Goal: Information Seeking & Learning: Find specific fact

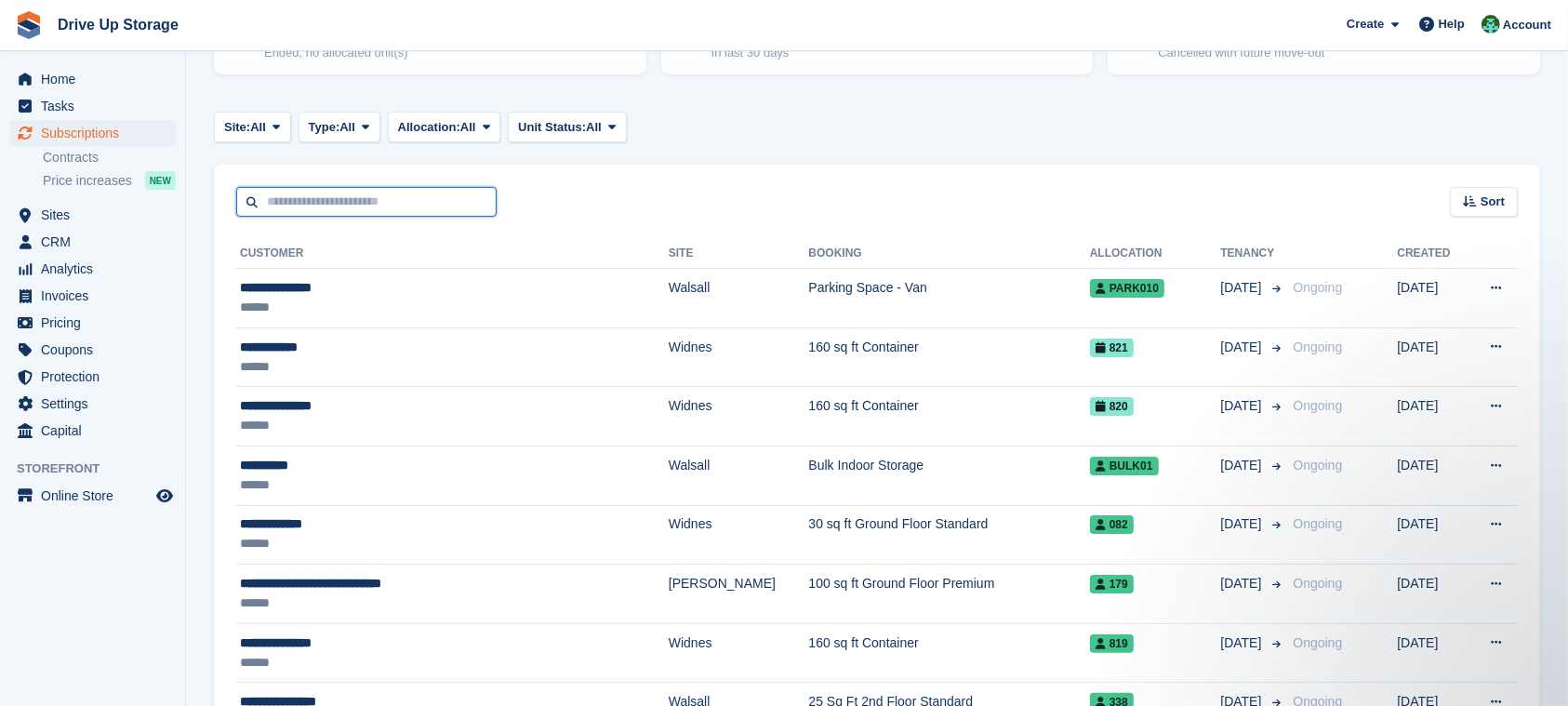
click at [327, 191] on input "text" at bounding box center [366, 203] width 260 height 31
type input "*******"
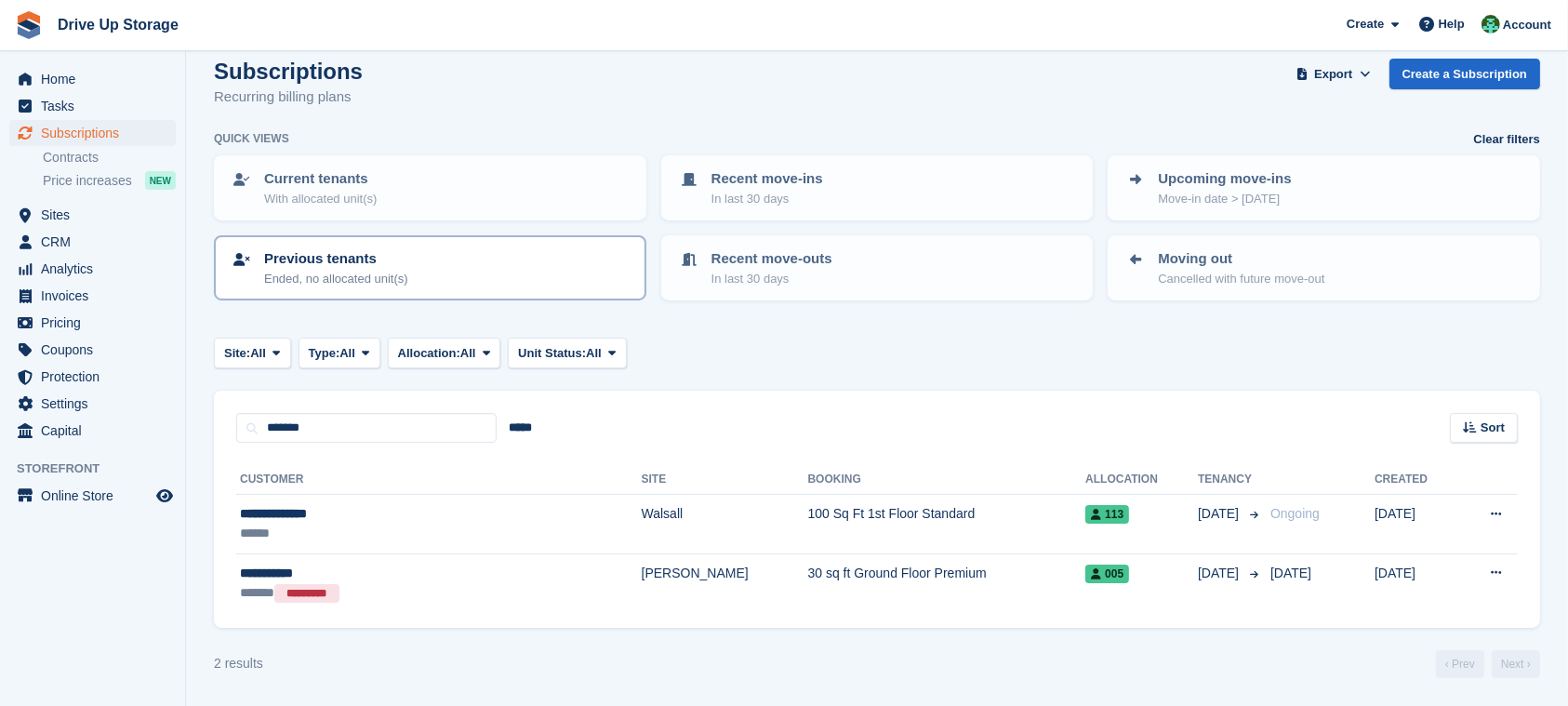
scroll to position [20, 0]
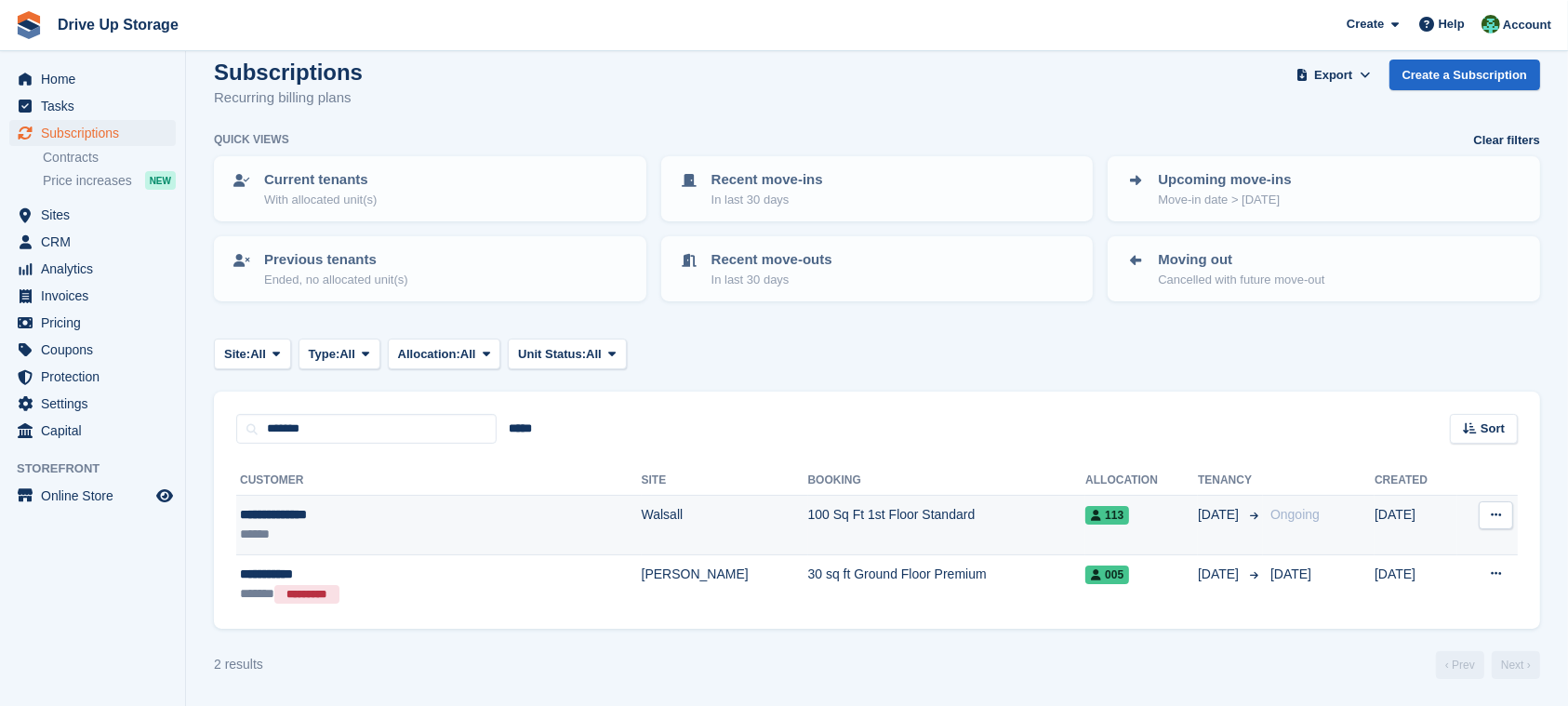
click at [959, 521] on td "100 Sq Ft 1st Floor Standard" at bounding box center [947, 525] width 278 height 59
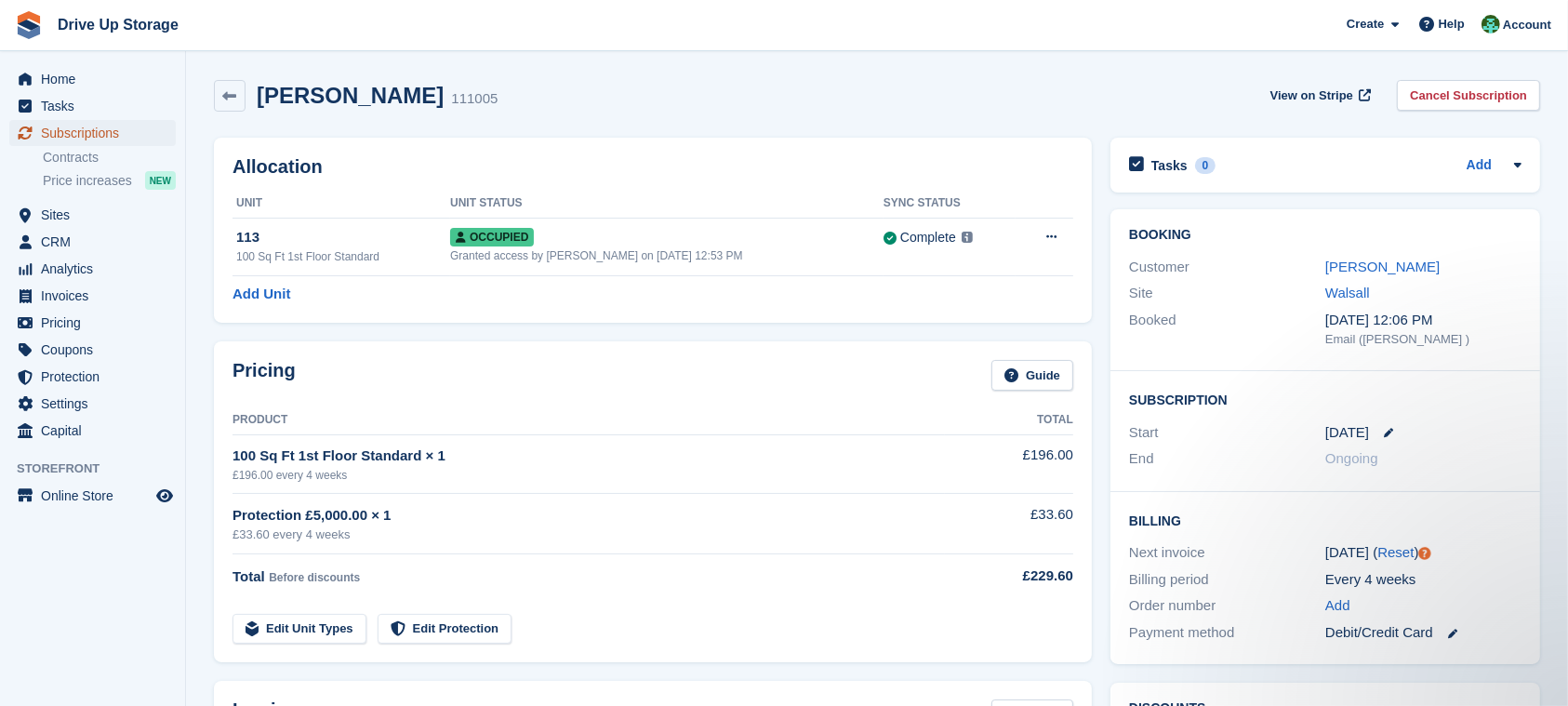
click at [129, 132] on span "Subscriptions" at bounding box center [96, 133] width 112 height 26
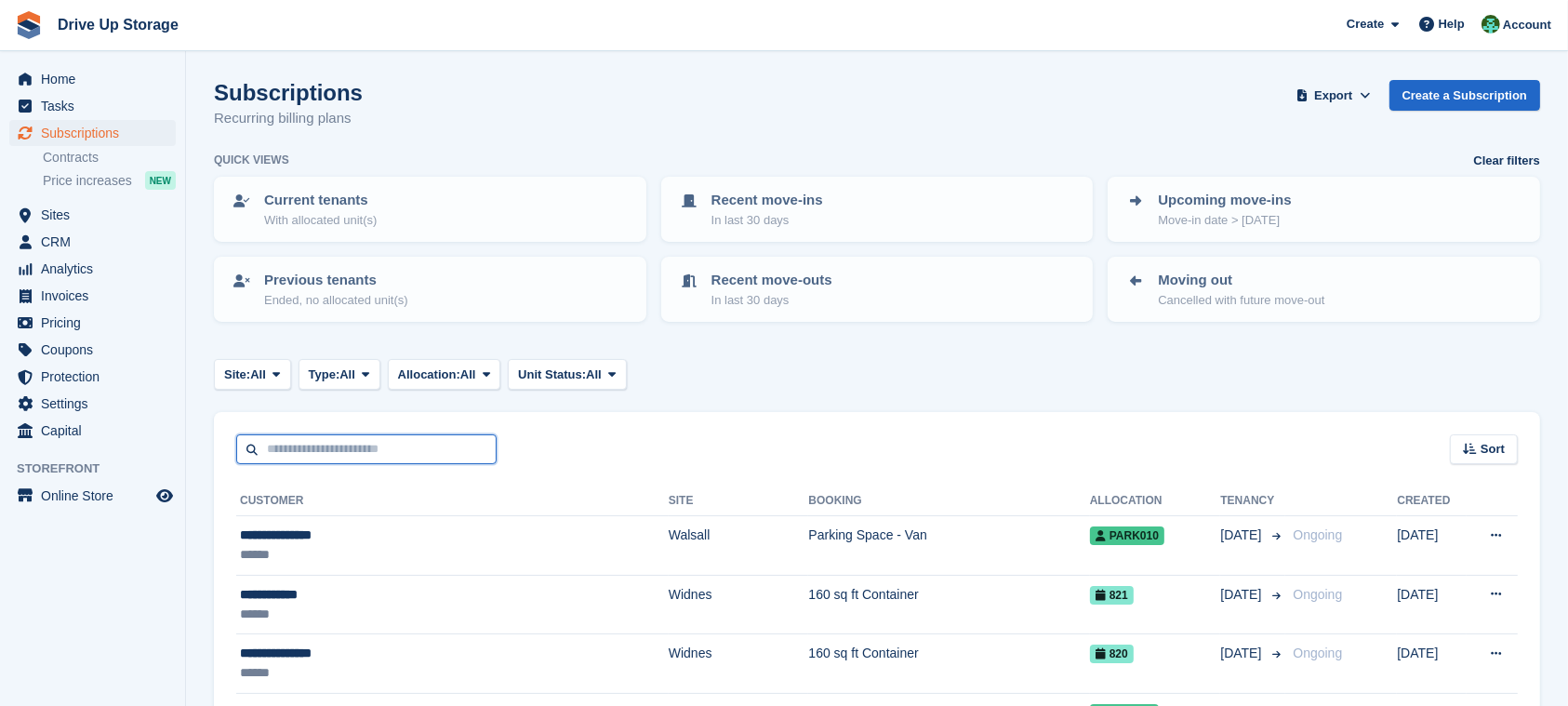
click at [487, 438] on input "text" at bounding box center [366, 450] width 260 height 31
type input "****"
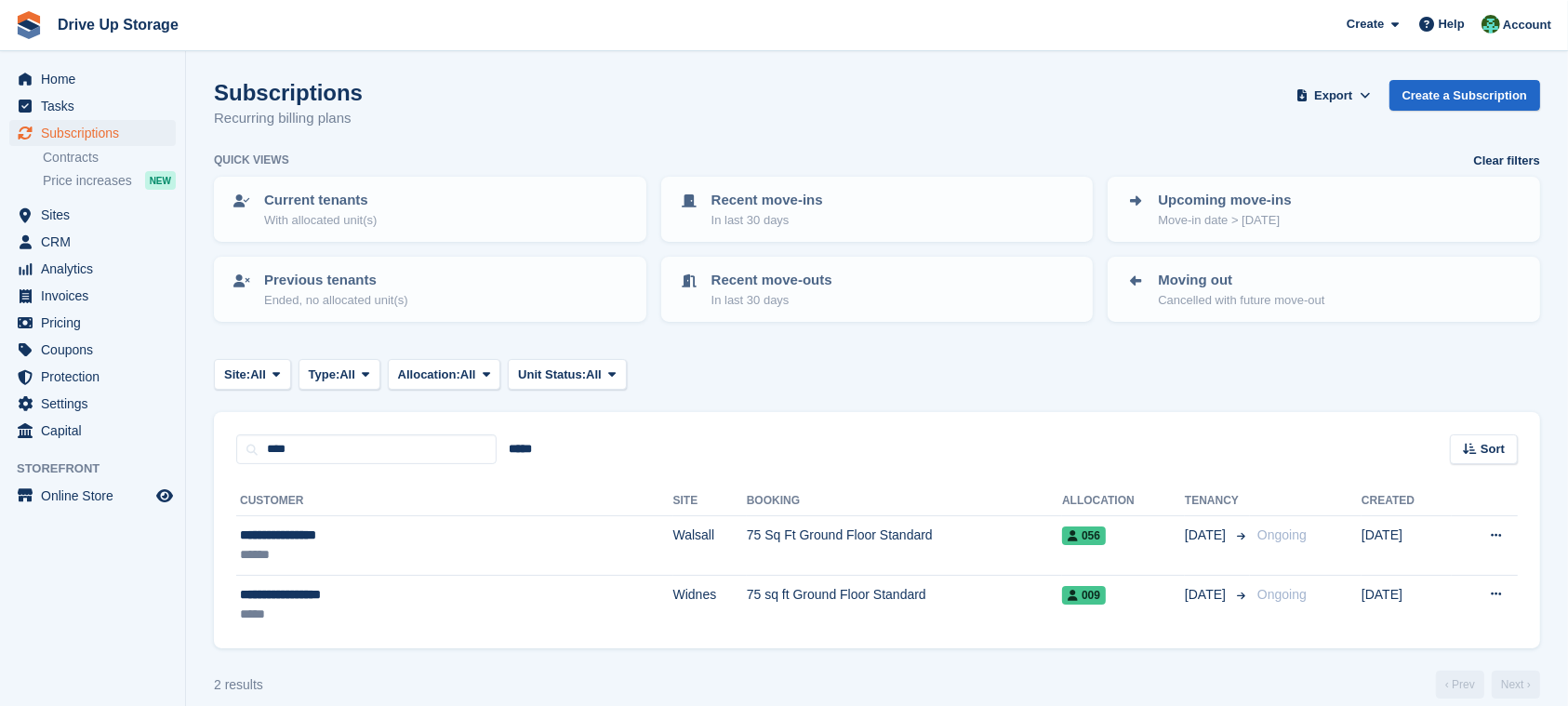
click at [673, 510] on th "Site" at bounding box center [710, 501] width 74 height 30
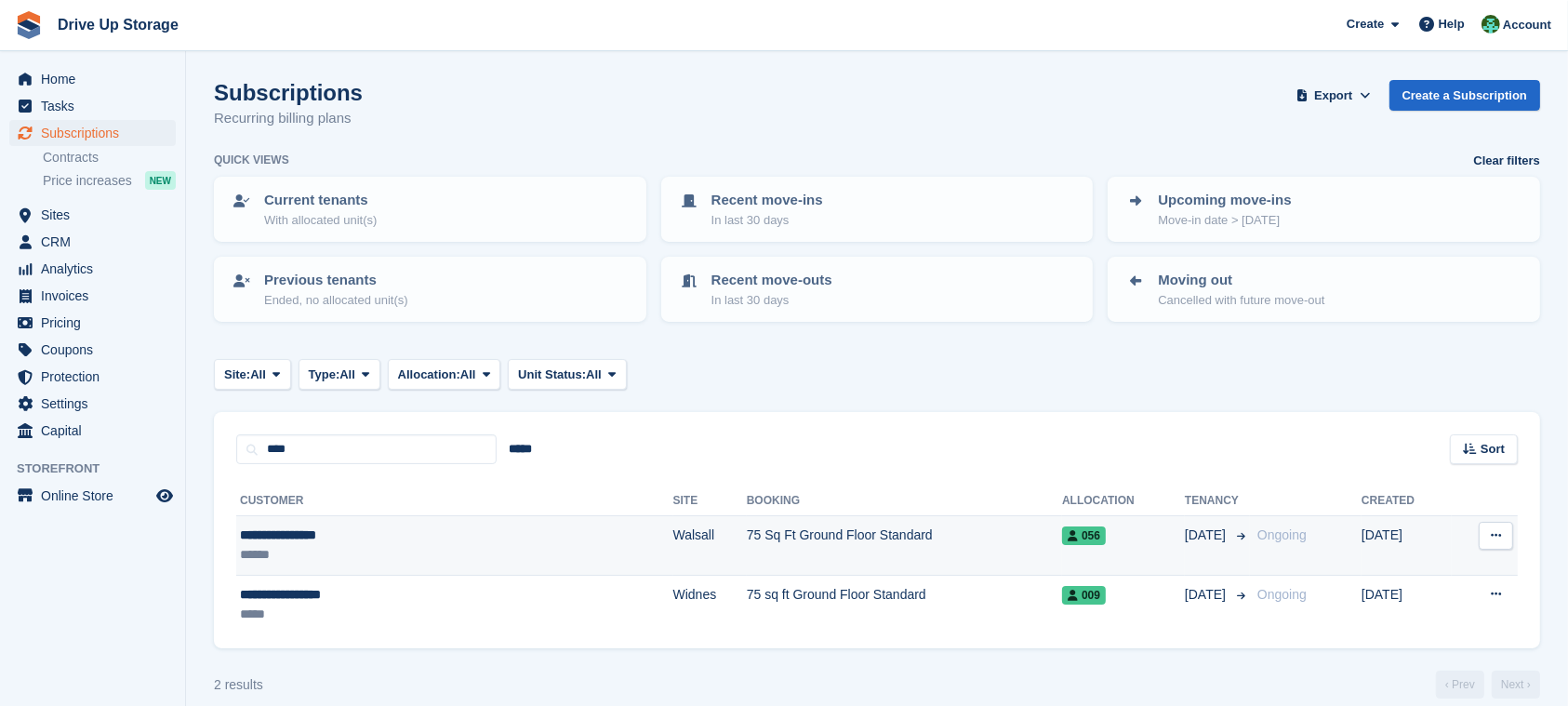
click at [673, 546] on td "Walsall" at bounding box center [710, 546] width 74 height 59
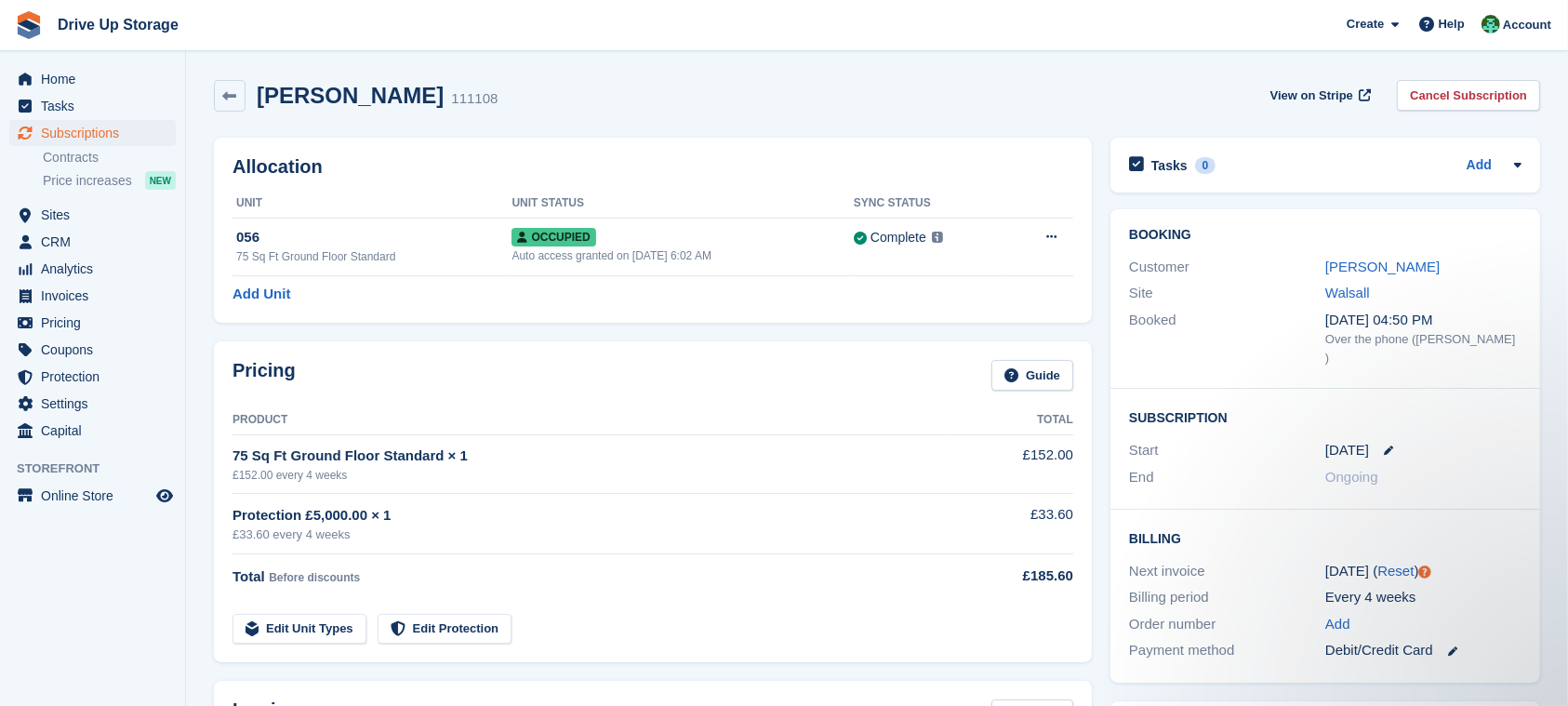
copy div "£5,000."
drag, startPoint x: 299, startPoint y: 508, endPoint x: 346, endPoint y: 509, distance: 47.0
click at [346, 509] on div "Protection £5,000.00 × 1" at bounding box center [588, 516] width 713 height 21
click at [122, 136] on span "Subscriptions" at bounding box center [96, 133] width 112 height 26
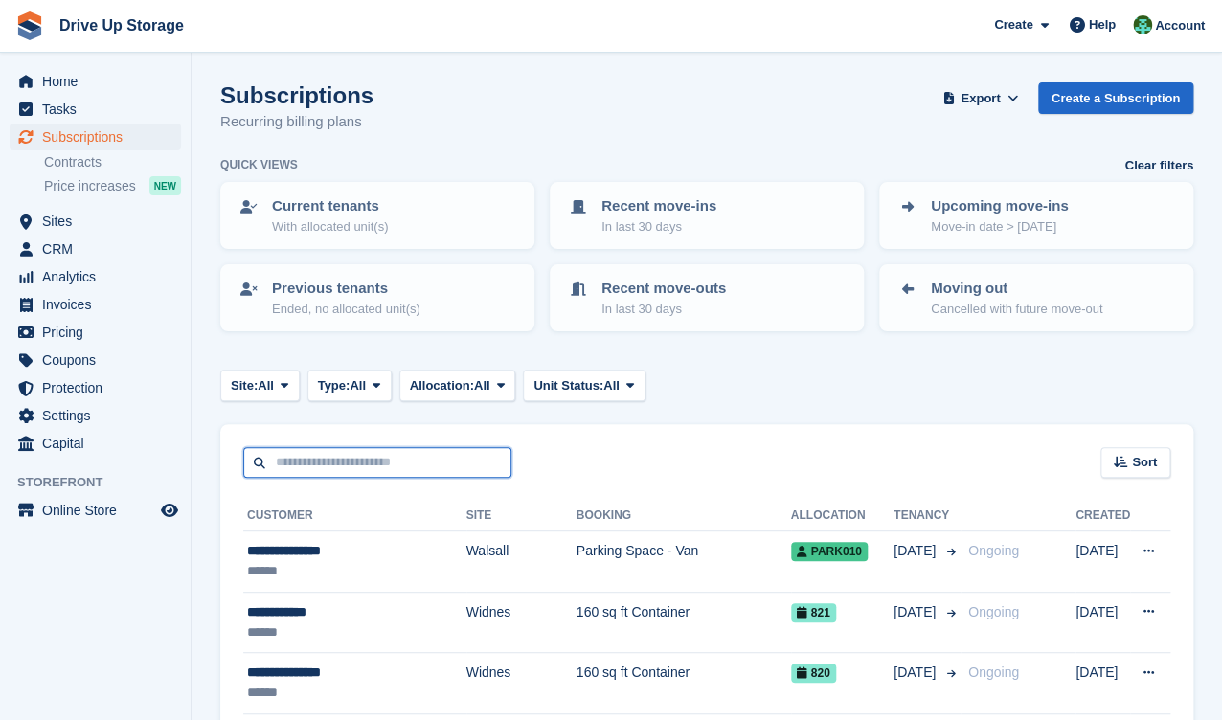
click at [373, 471] on input "text" at bounding box center [377, 463] width 268 height 32
type input "*******"
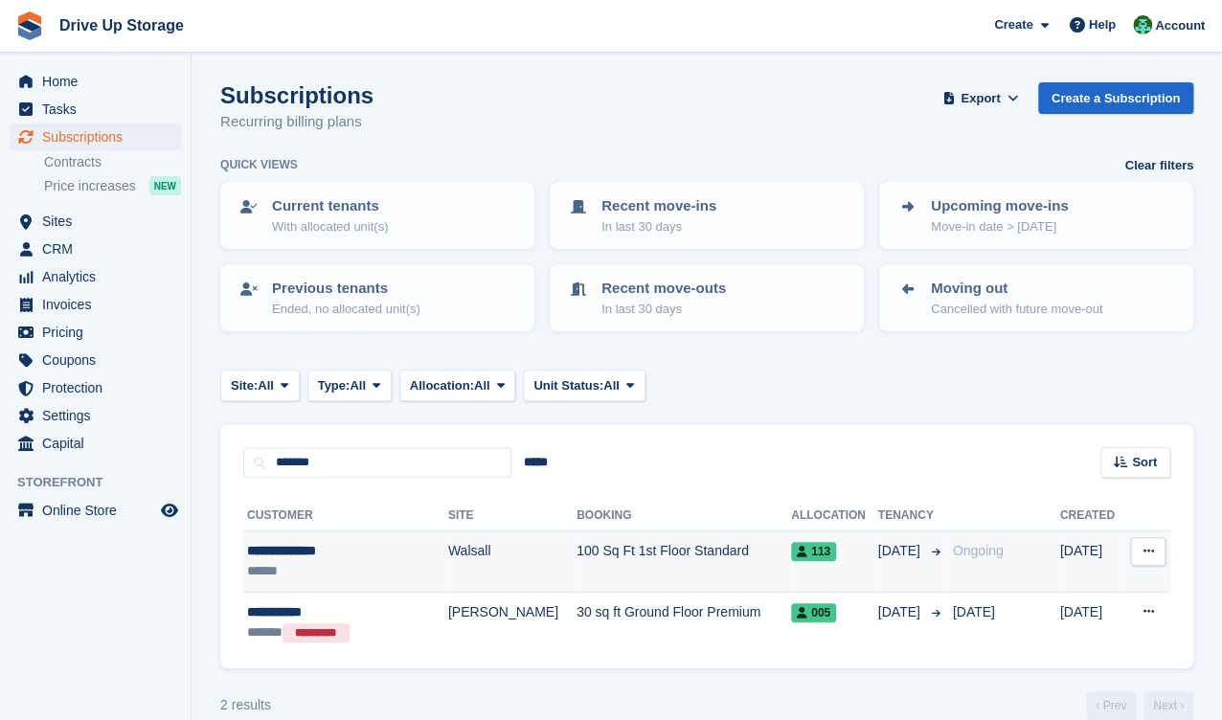
click at [613, 579] on td "100 Sq Ft 1st Floor Standard" at bounding box center [684, 562] width 215 height 61
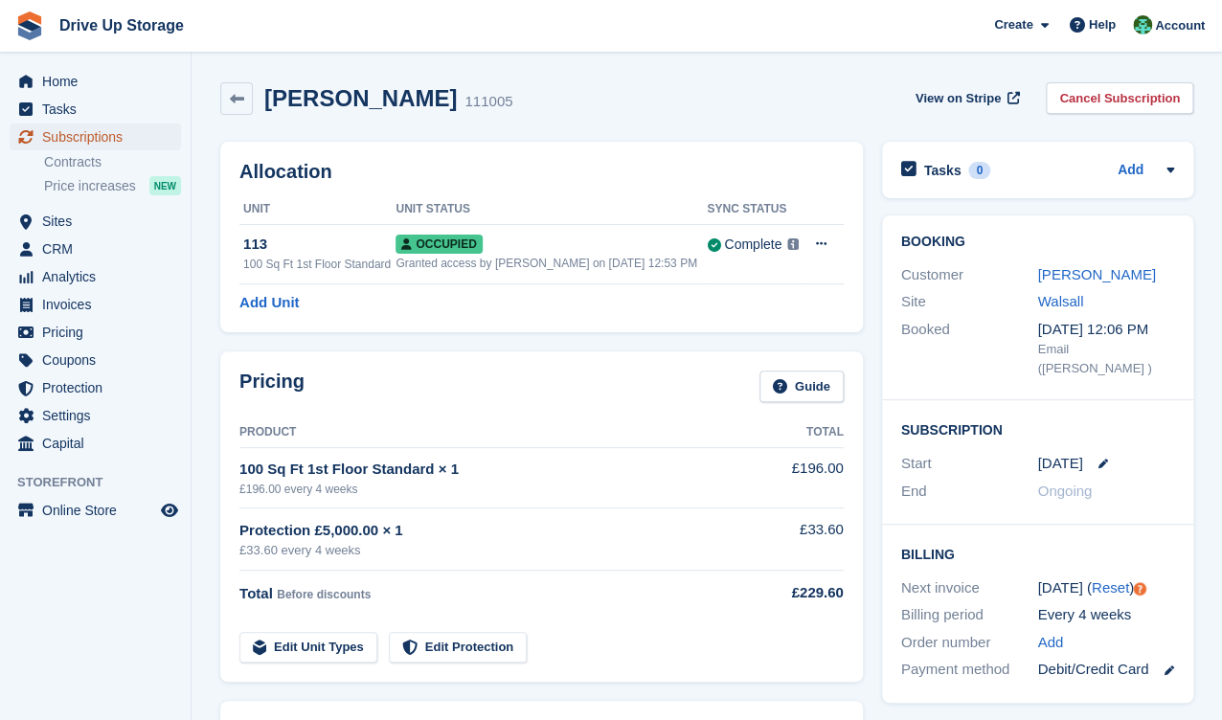
click at [130, 141] on span "Subscriptions" at bounding box center [99, 137] width 115 height 27
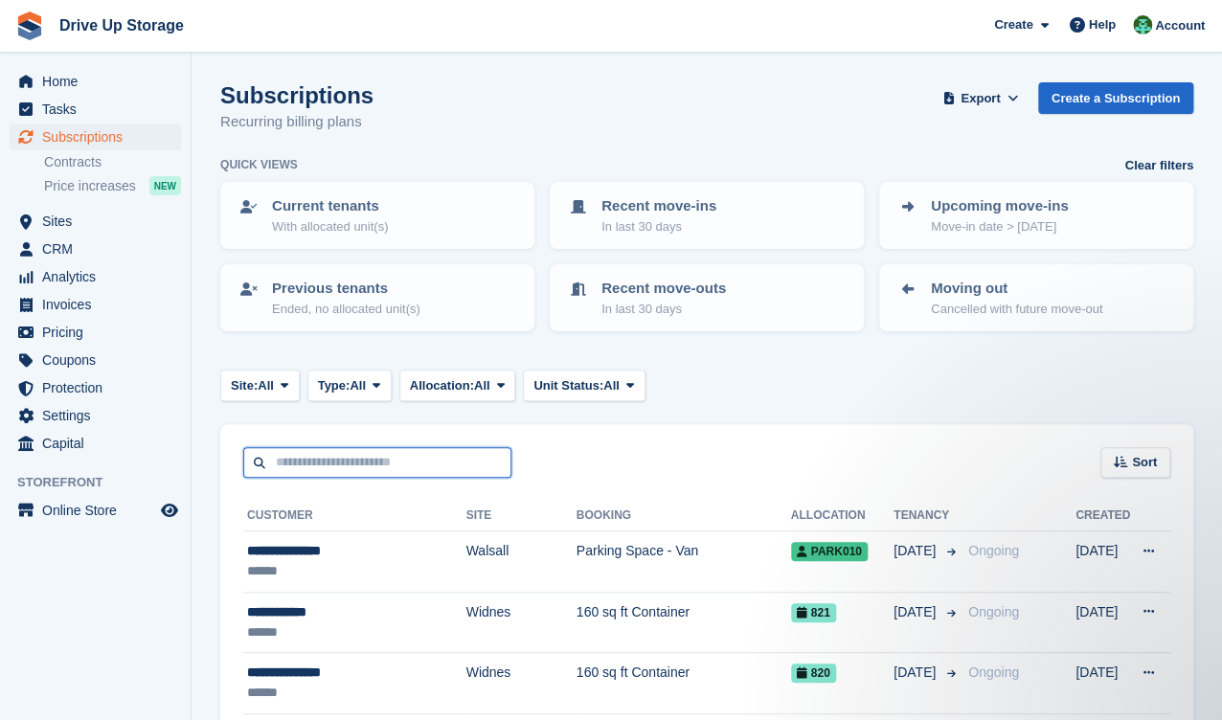
click at [377, 461] on input "text" at bounding box center [377, 463] width 268 height 32
type input "******"
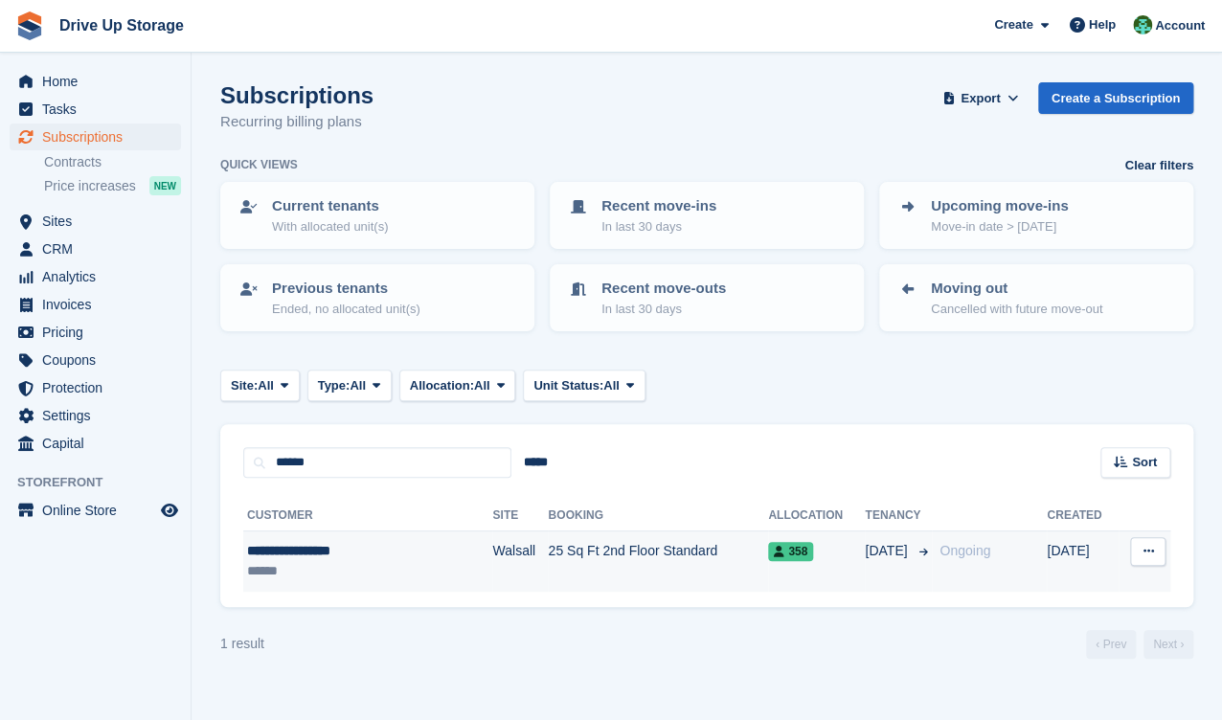
click at [492, 564] on td "Walsall" at bounding box center [520, 562] width 56 height 60
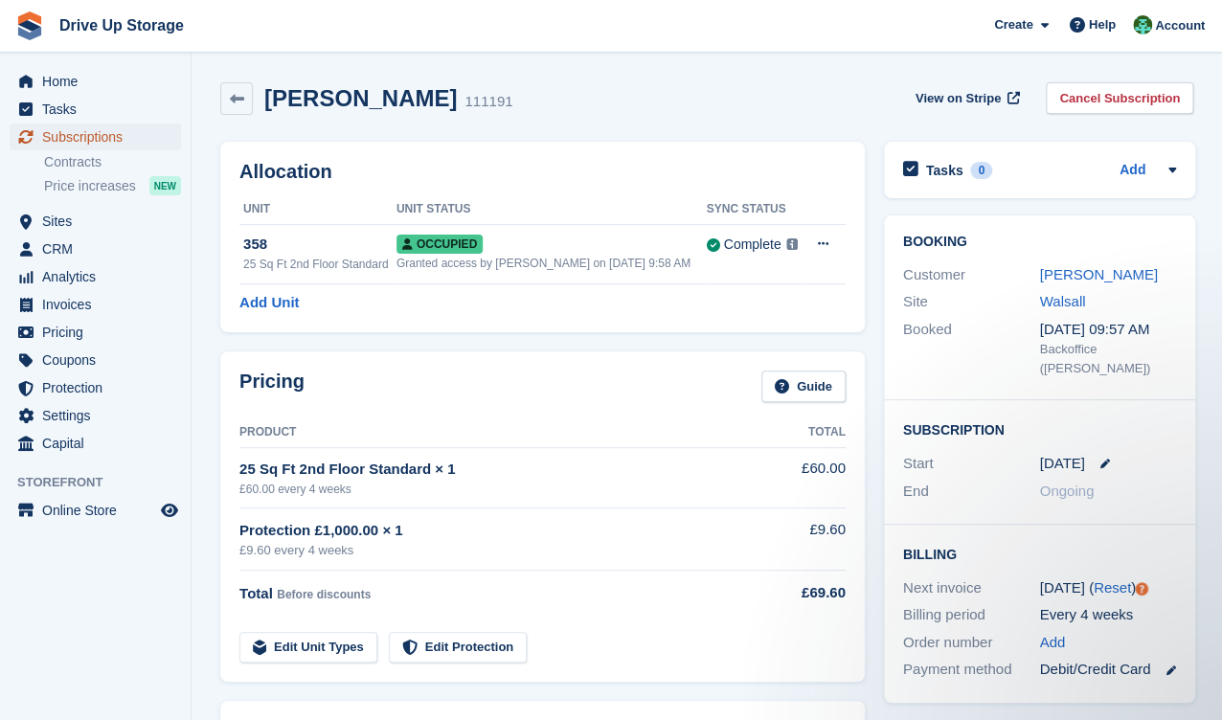
click at [152, 139] on span "Subscriptions" at bounding box center [99, 137] width 115 height 27
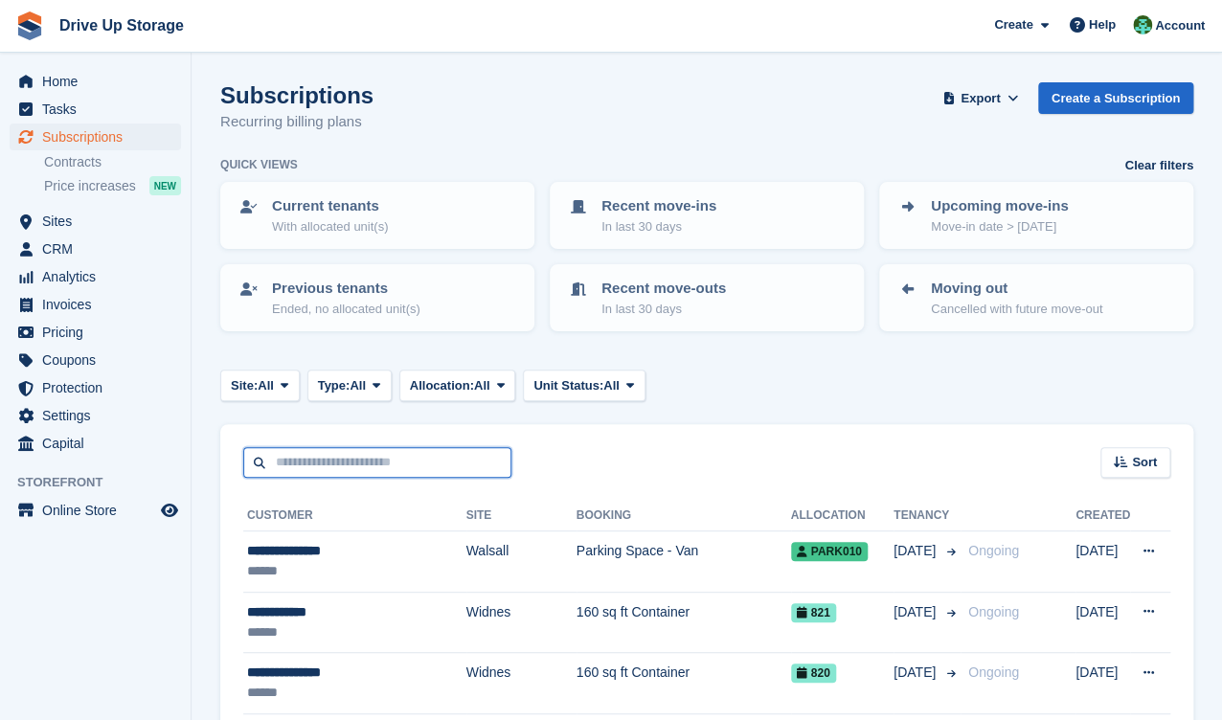
click at [445, 465] on input "text" at bounding box center [377, 463] width 268 height 32
type input "******"
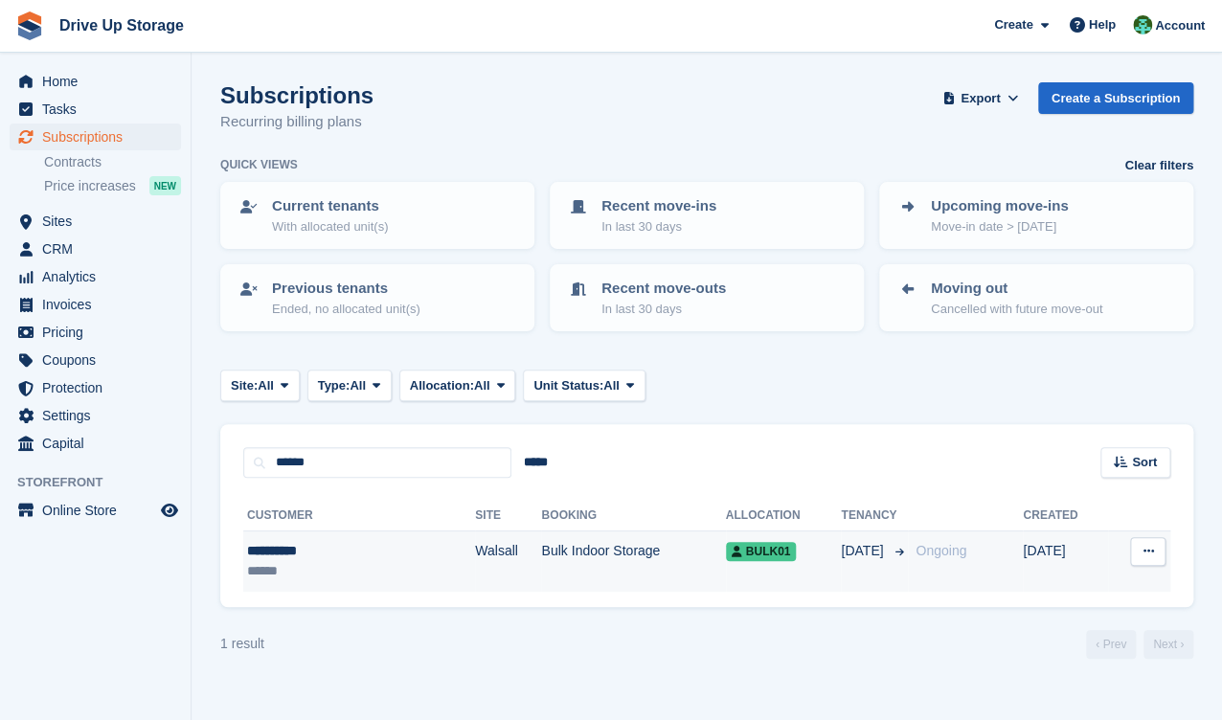
click at [573, 552] on td "Bulk Indoor Storage" at bounding box center [633, 562] width 184 height 60
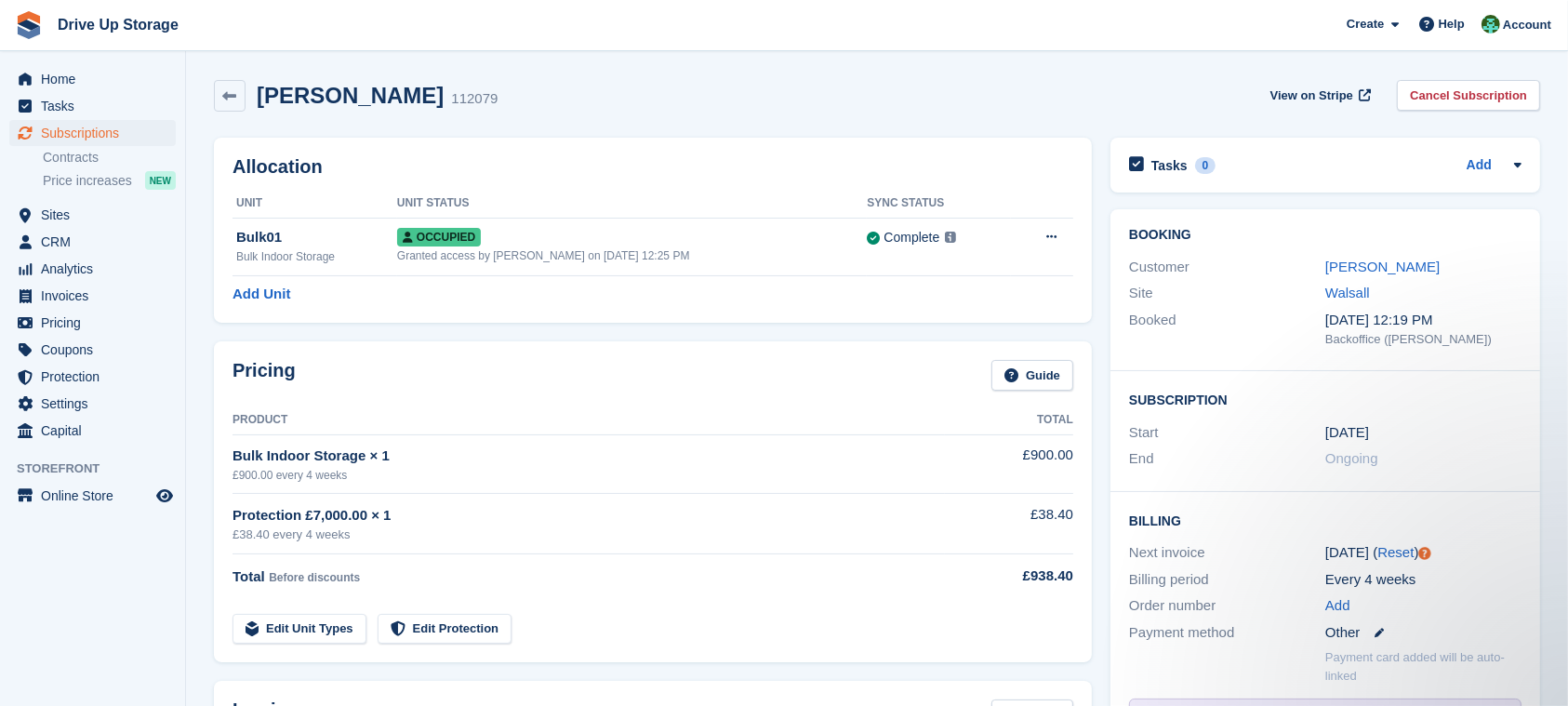
click at [644, 519] on div "Protection £7,000.00 × 1" at bounding box center [588, 516] width 713 height 21
click at [676, 367] on div "Pricing Guide" at bounding box center [652, 381] width 841 height 42
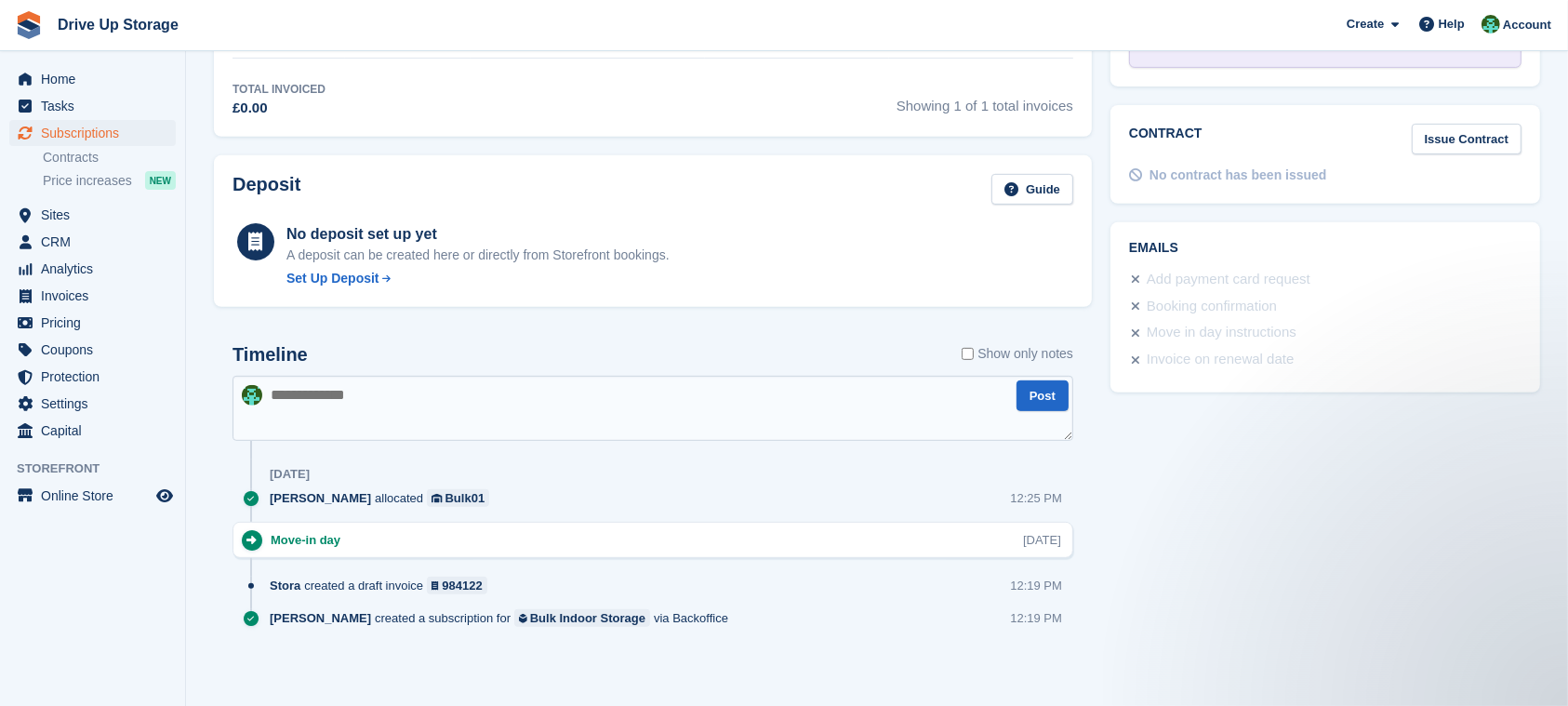
scroll to position [14, 0]
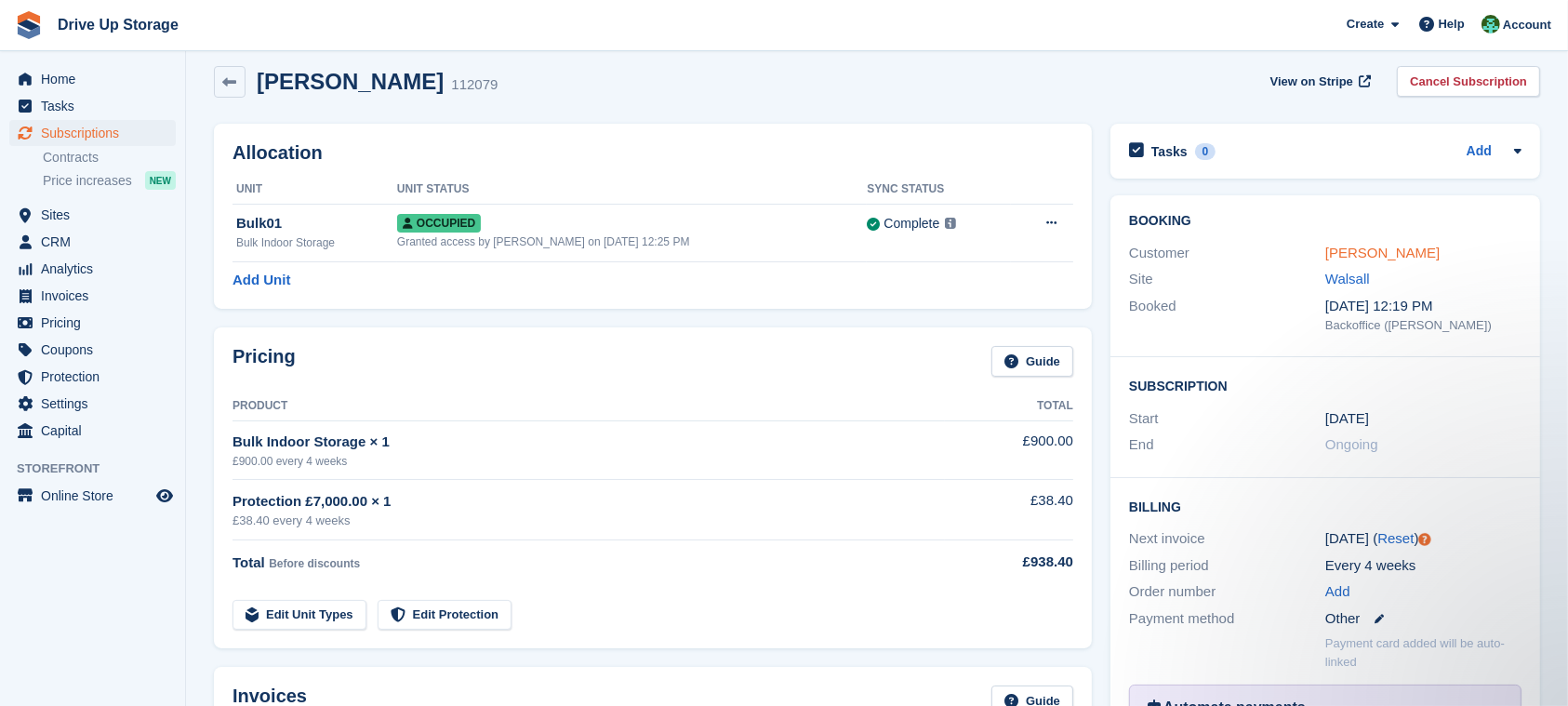
click at [1185, 248] on link "Sean McKee" at bounding box center [1383, 252] width 115 height 16
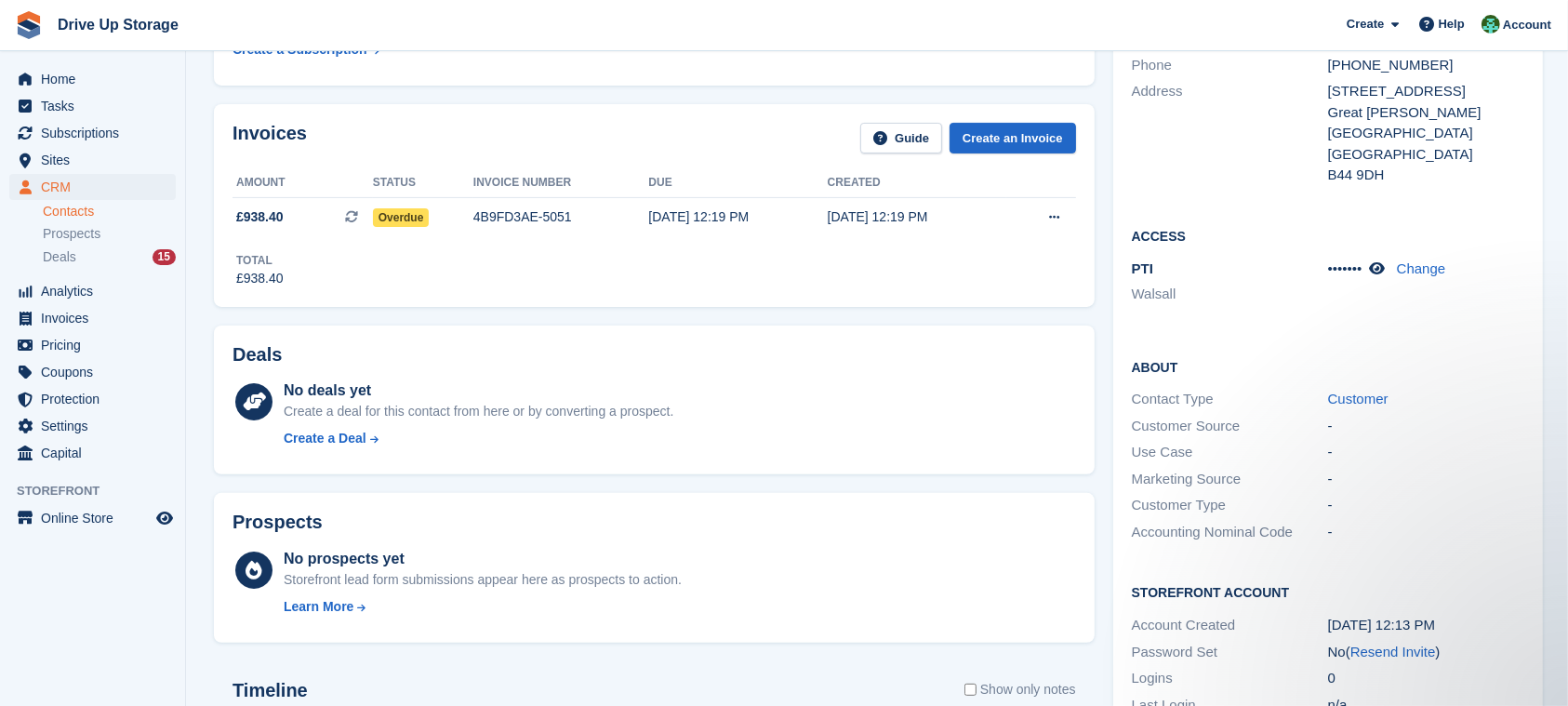
scroll to position [680, 0]
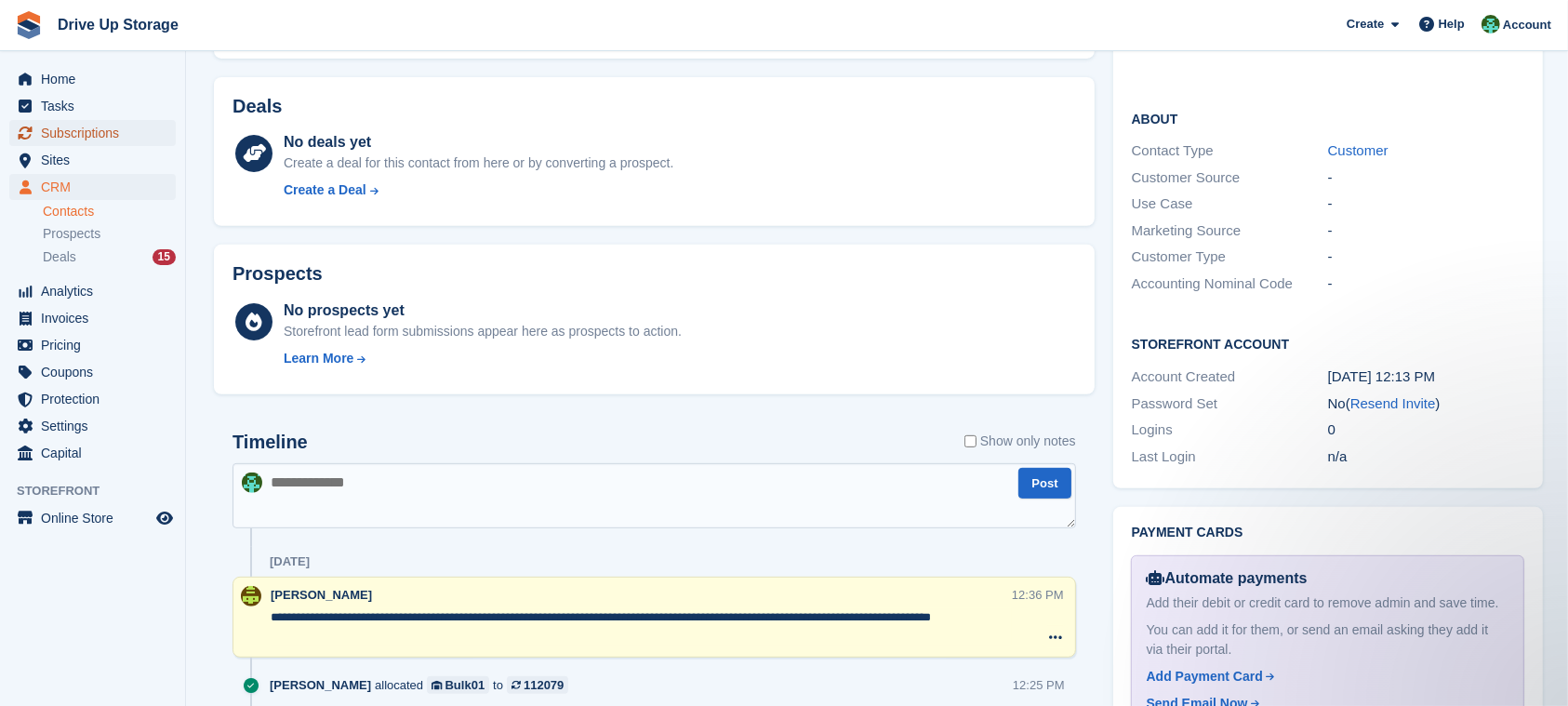
click at [113, 132] on span "Subscriptions" at bounding box center [96, 133] width 112 height 26
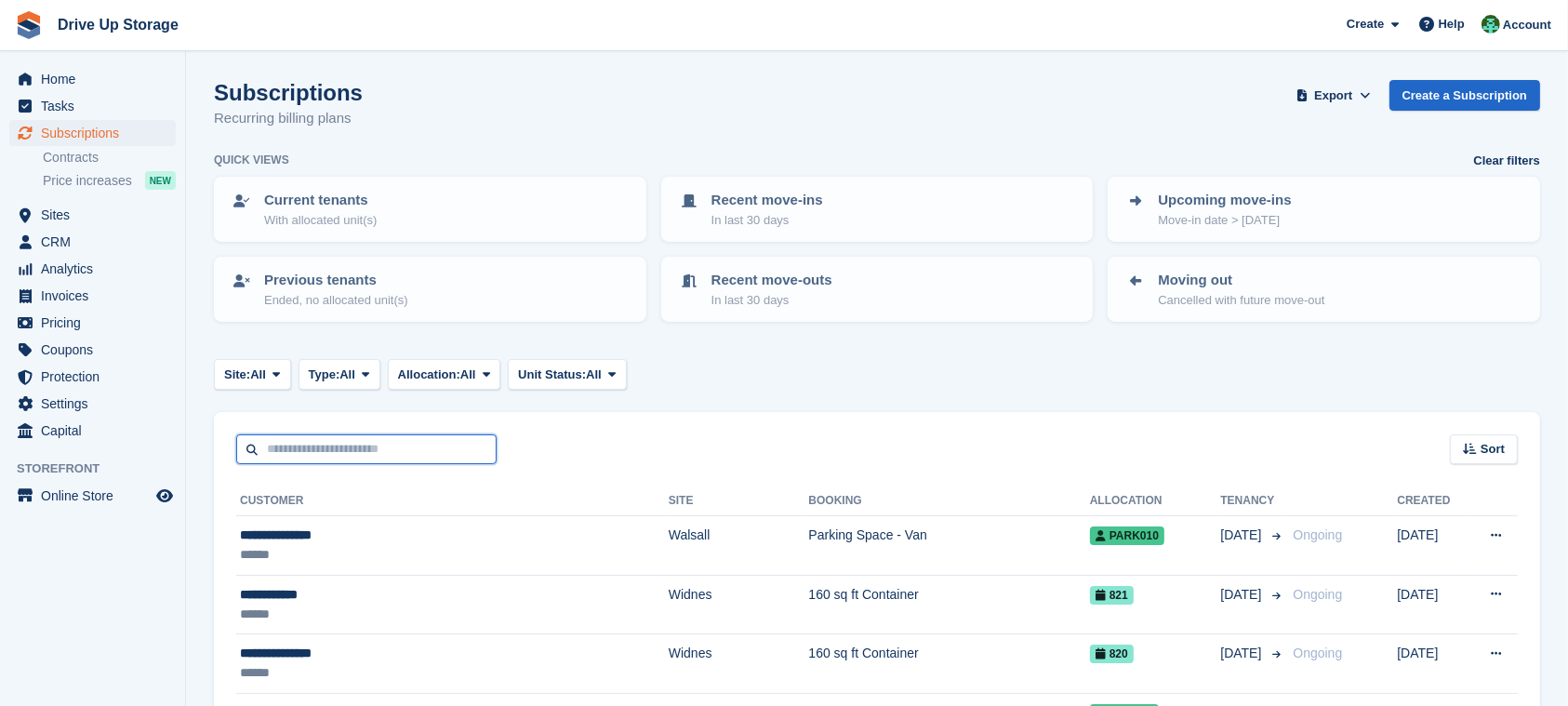
click at [417, 440] on input "text" at bounding box center [366, 450] width 260 height 31
type input "*****"
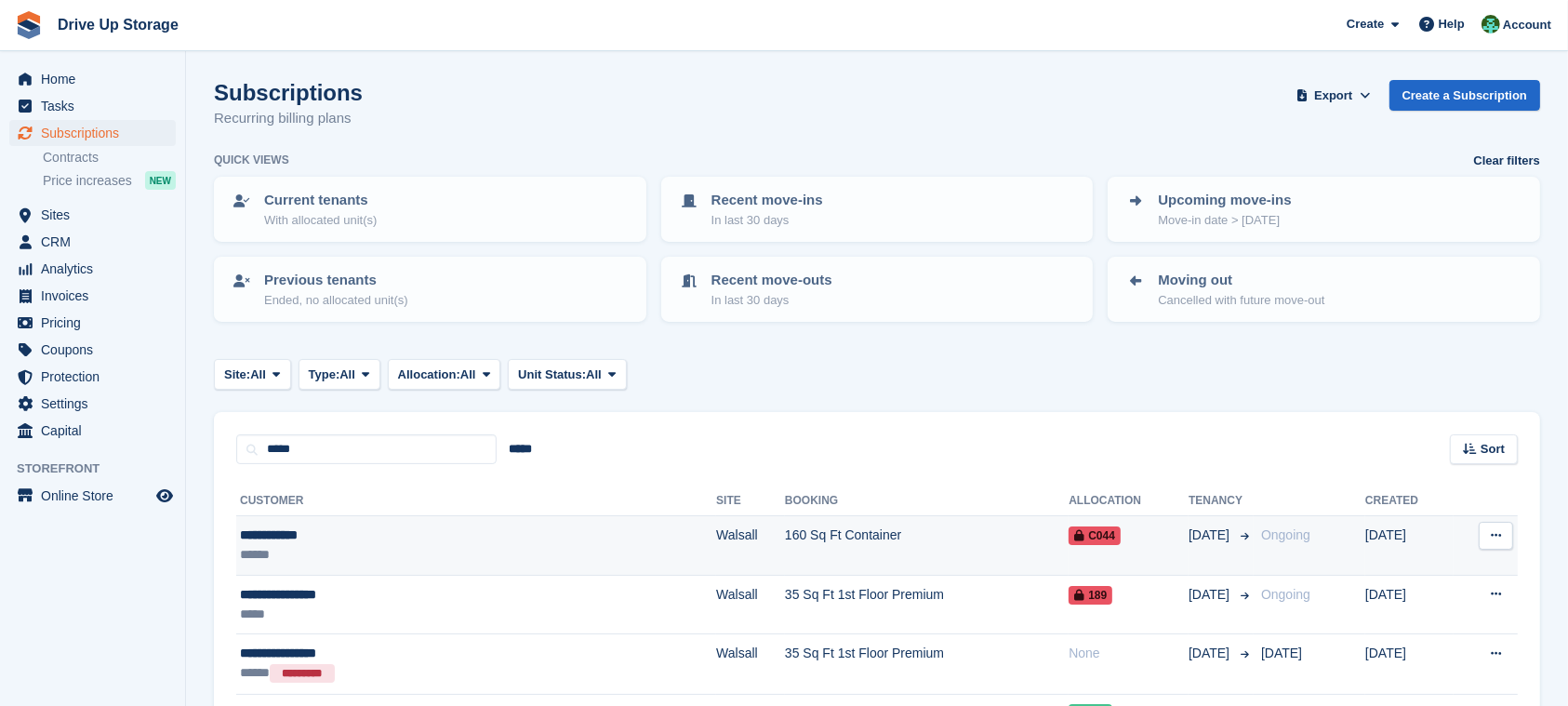
click at [717, 530] on td "Walsall" at bounding box center [751, 546] width 69 height 59
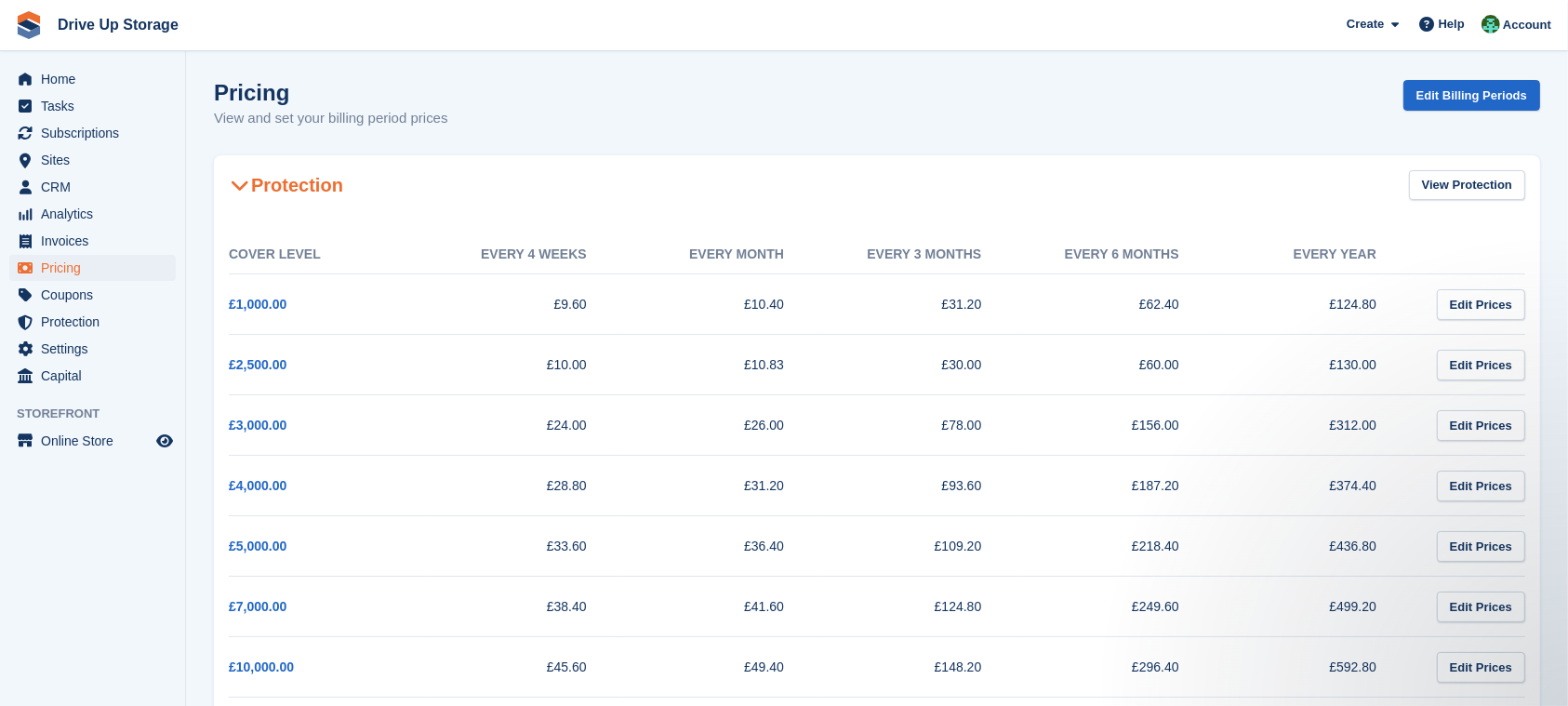
click at [248, 187] on icon at bounding box center [240, 185] width 18 height 18
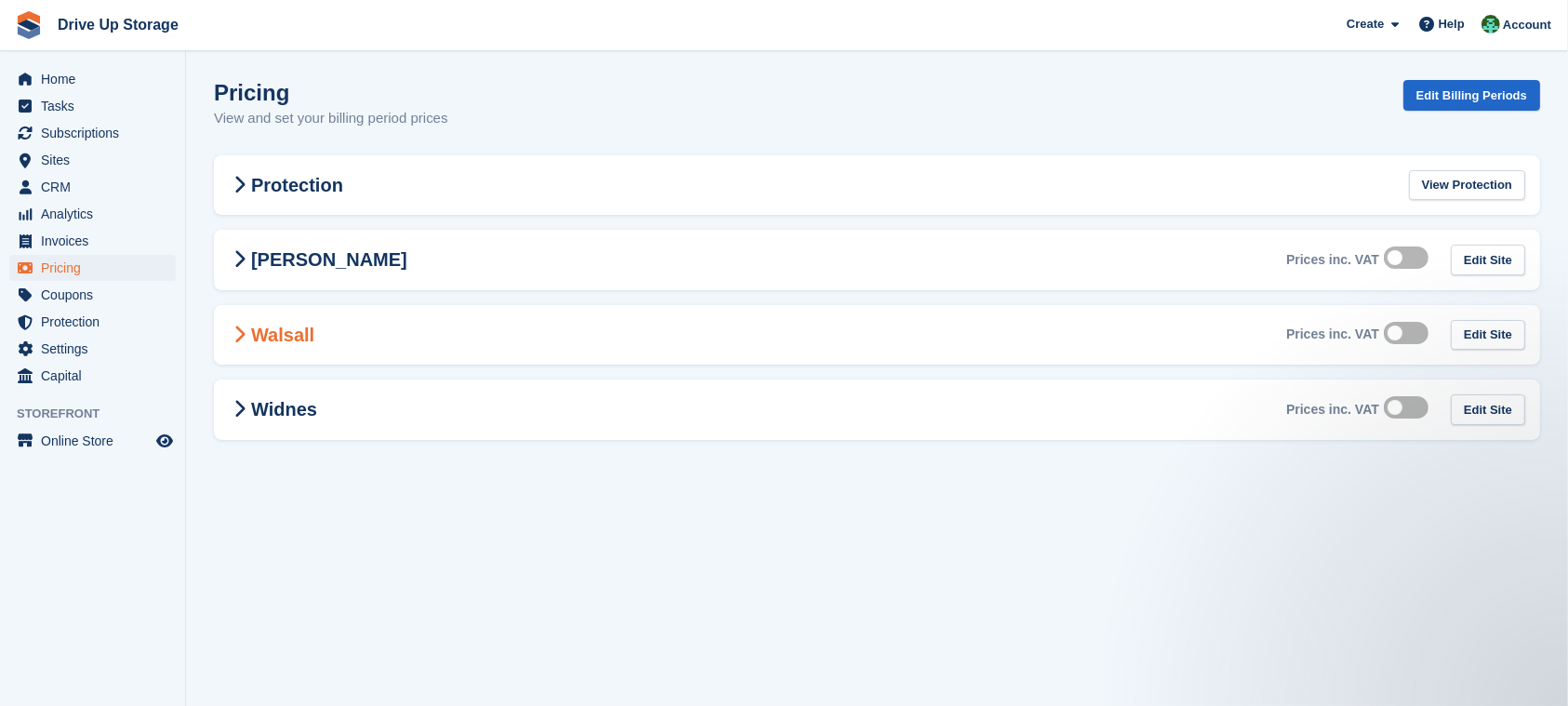
click at [235, 333] on icon at bounding box center [240, 334] width 12 height 18
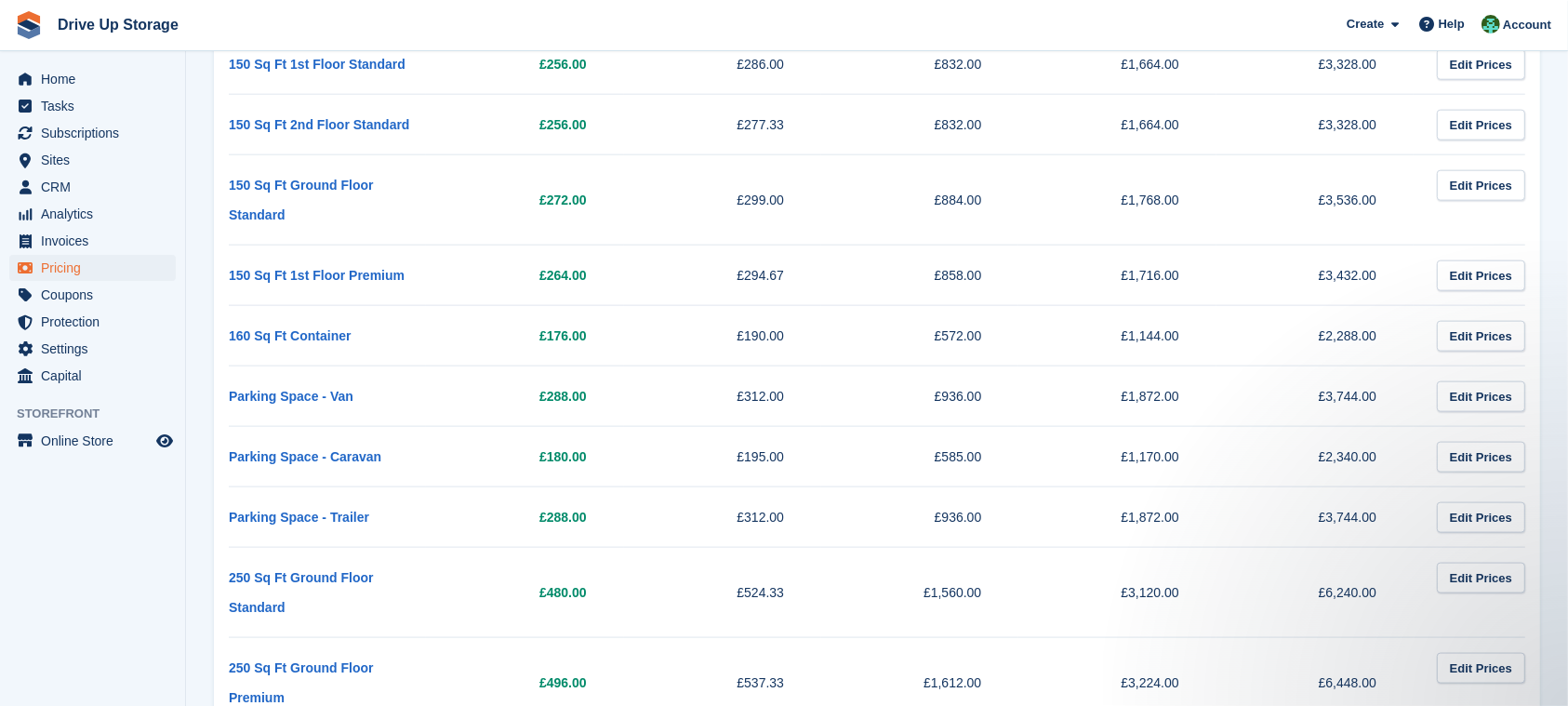
scroll to position [2414, 0]
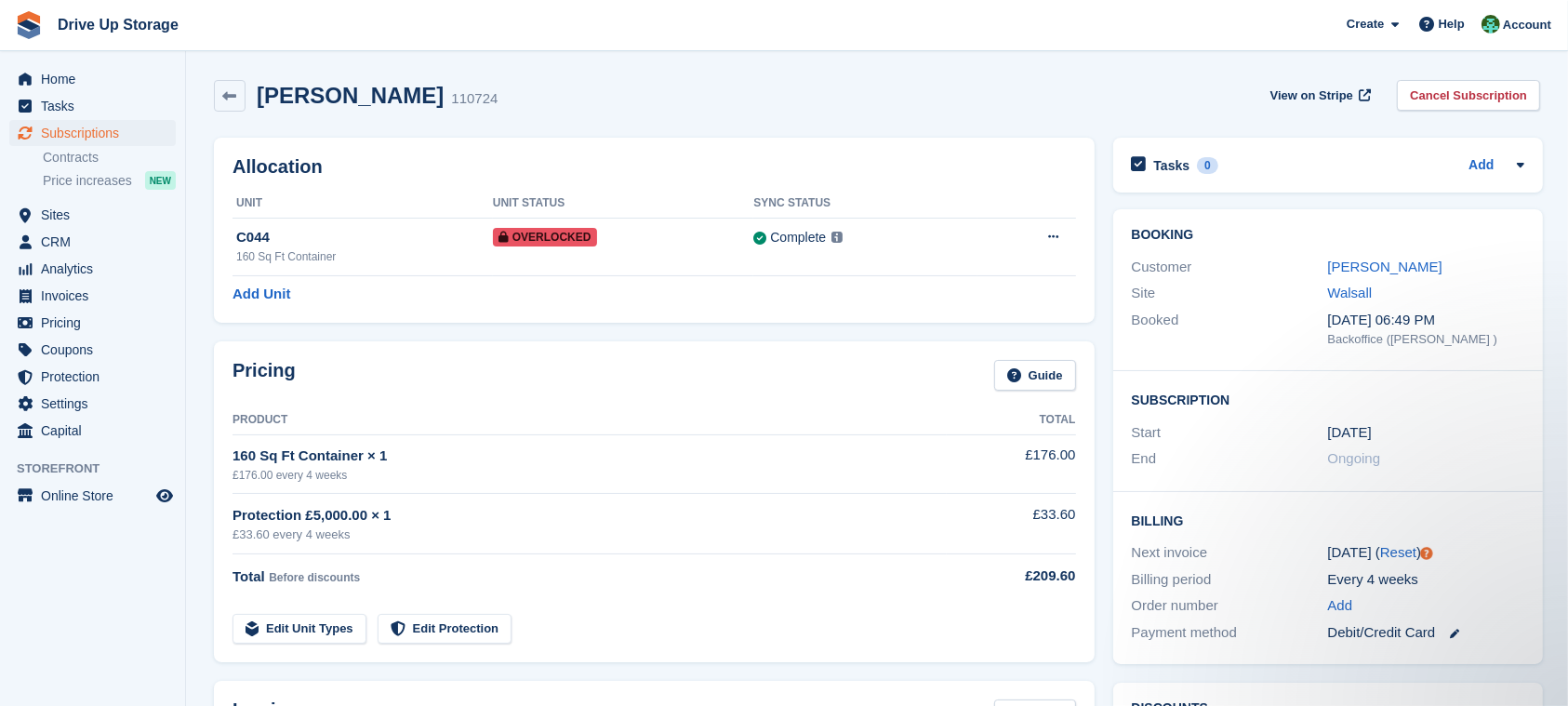
copy div "£5,000.00"
drag, startPoint x: 357, startPoint y: 511, endPoint x: 303, endPoint y: 514, distance: 54.1
click at [303, 514] on div "Protection £5,000.00 × 1" at bounding box center [589, 516] width 715 height 21
